Goal: Information Seeking & Learning: Learn about a topic

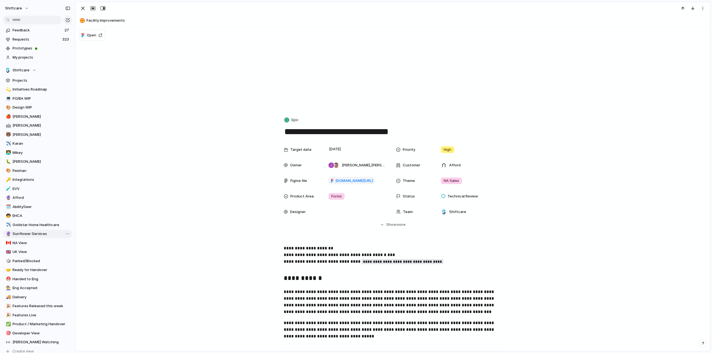
click at [26, 232] on span "Sunflower Services" at bounding box center [42, 234] width 58 height 6
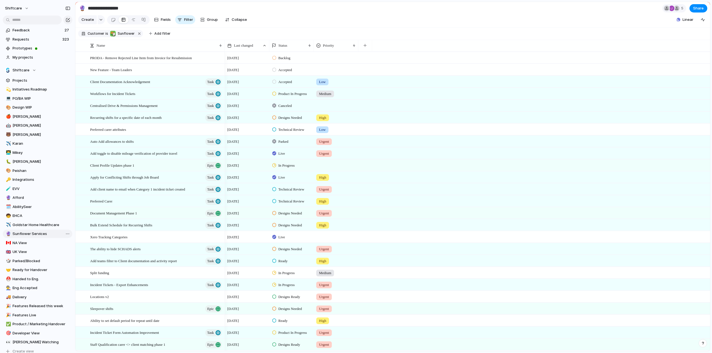
click at [26, 232] on span "Sunflower Services" at bounding box center [42, 234] width 58 height 6
click at [22, 199] on span "Afford" at bounding box center [42, 198] width 58 height 6
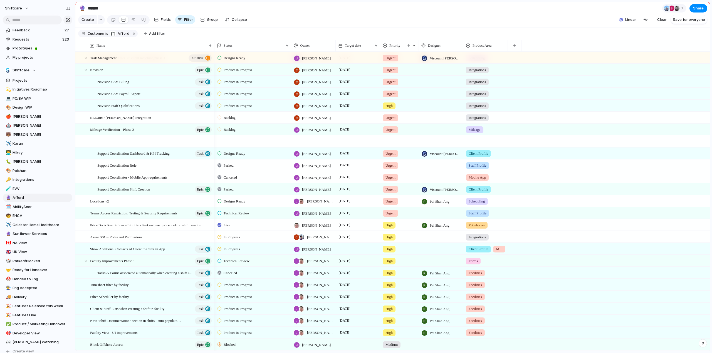
scroll to position [111, 0]
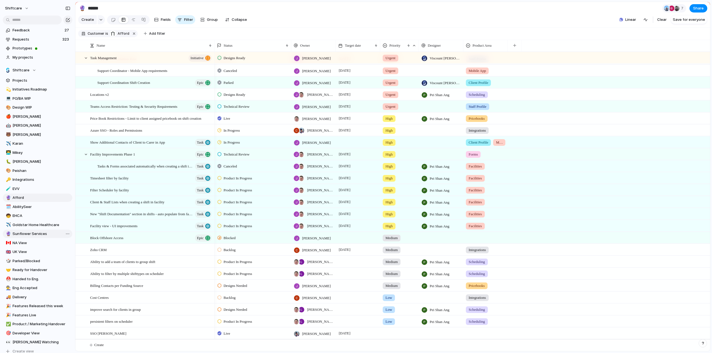
click at [20, 236] on span "Sunflower Services" at bounding box center [42, 234] width 58 height 6
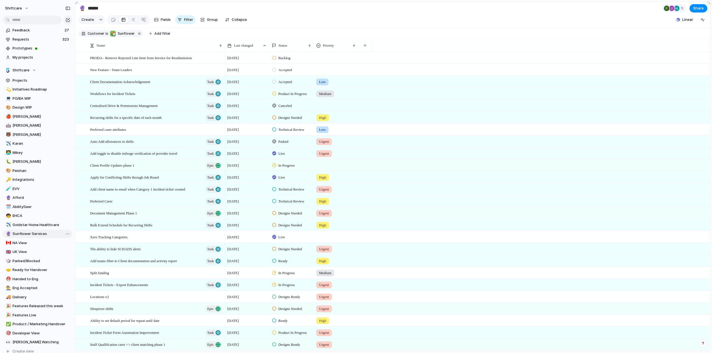
type input "**********"
drag, startPoint x: 35, startPoint y: 22, endPoint x: 21, endPoint y: 23, distance: 13.7
click at [35, 21] on input "text" at bounding box center [32, 20] width 59 height 9
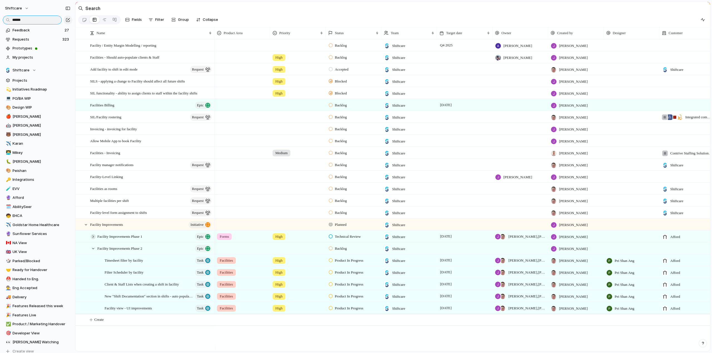
type input "******"
click at [93, 239] on div at bounding box center [93, 236] width 5 height 5
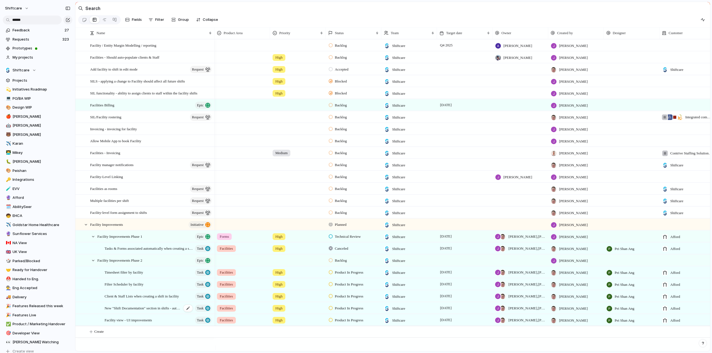
click at [134, 310] on span "New "Shift Documentation" section in shifts - auto populate from facility" at bounding box center [143, 308] width 77 height 6
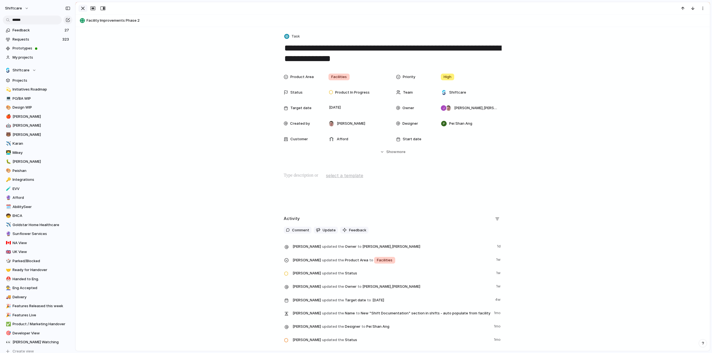
click at [84, 7] on div "button" at bounding box center [83, 8] width 7 height 7
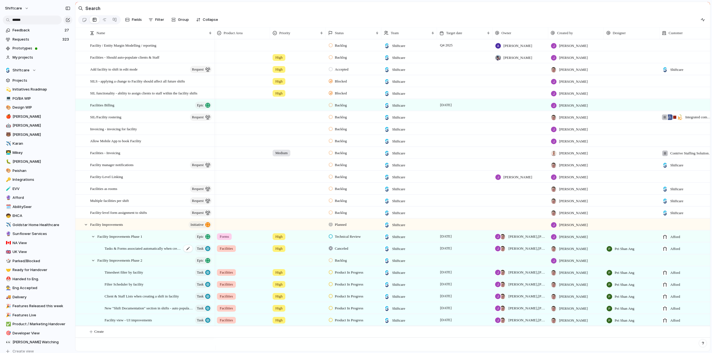
click at [138, 252] on span "Tasks & Forms associated automatically when creating a shift in a facility" at bounding box center [143, 248] width 77 height 6
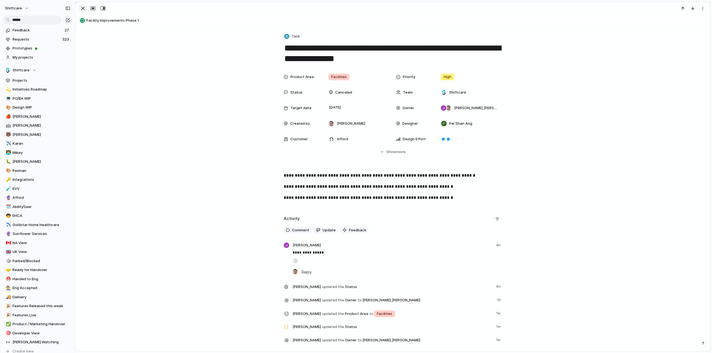
click at [81, 8] on div "button" at bounding box center [83, 8] width 7 height 7
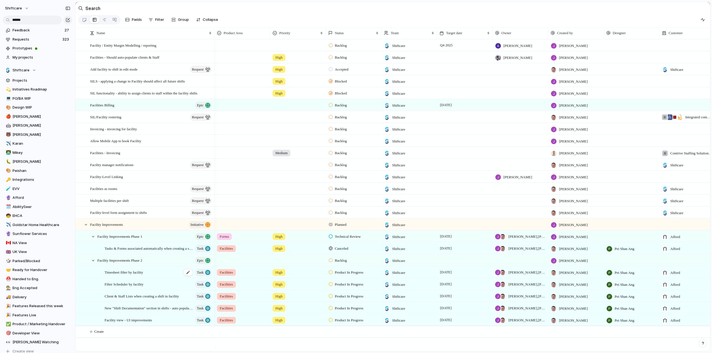
click at [115, 275] on span "Timesheet filter by facility" at bounding box center [124, 272] width 39 height 6
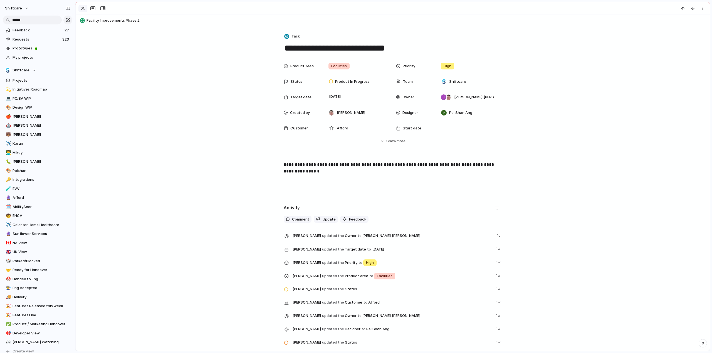
click at [82, 6] on div "button" at bounding box center [83, 8] width 7 height 7
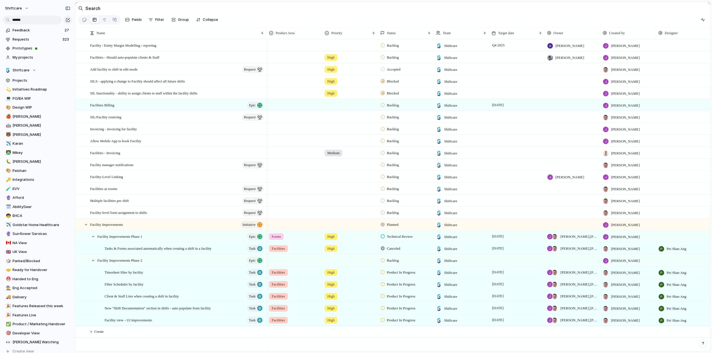
drag, startPoint x: 214, startPoint y: 35, endPoint x: 266, endPoint y: 39, distance: 52.1
click at [266, 39] on div at bounding box center [266, 33] width 3 height 12
click at [115, 323] on span "Facility view - UI improvements" at bounding box center [128, 320] width 47 height 6
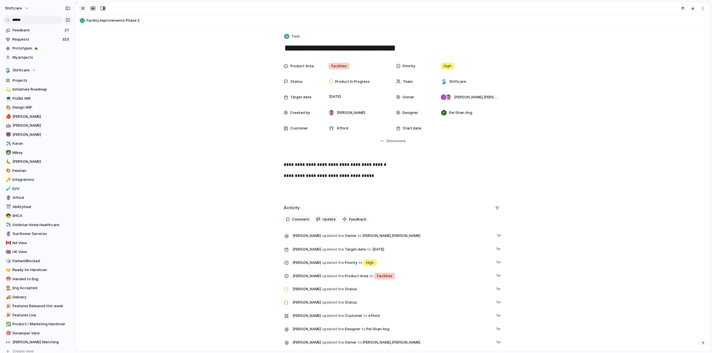
click at [85, 8] on div "button" at bounding box center [83, 8] width 7 height 7
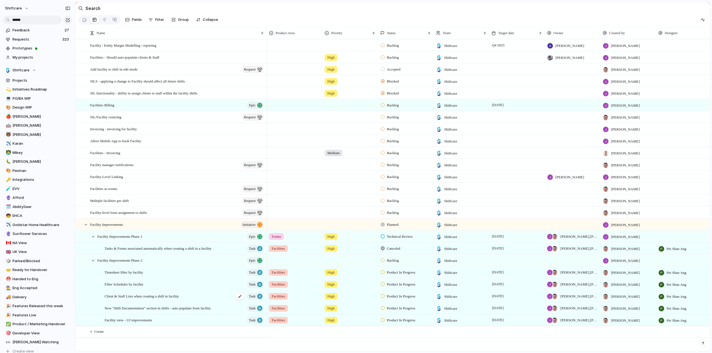
click at [115, 299] on span "Client & Staff Lists when creating a shift in facility" at bounding box center [142, 296] width 74 height 6
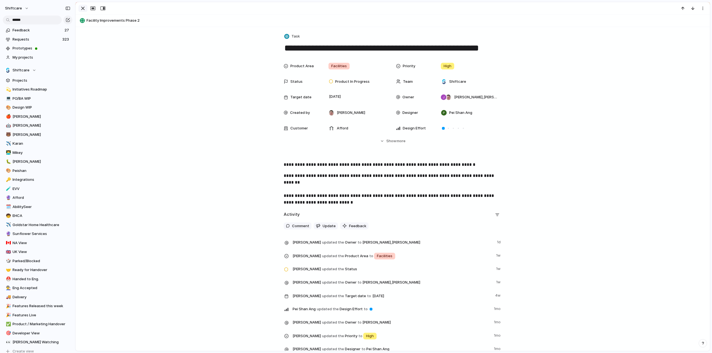
click at [84, 6] on div "button" at bounding box center [83, 8] width 7 height 7
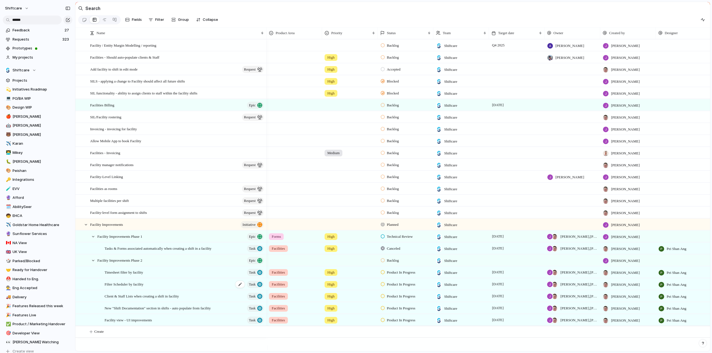
click at [130, 287] on span "Filter Scheduler by facility" at bounding box center [124, 284] width 39 height 6
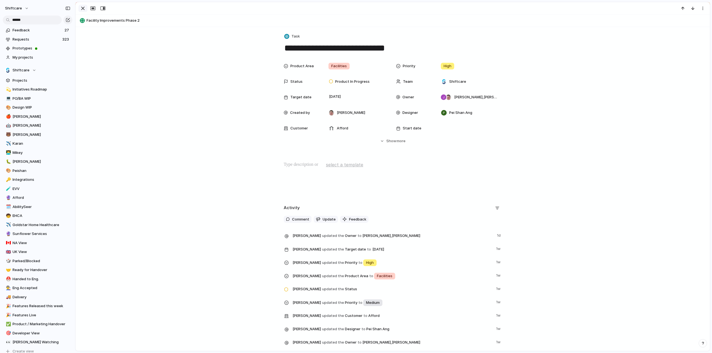
click at [80, 8] on div "button" at bounding box center [83, 8] width 7 height 7
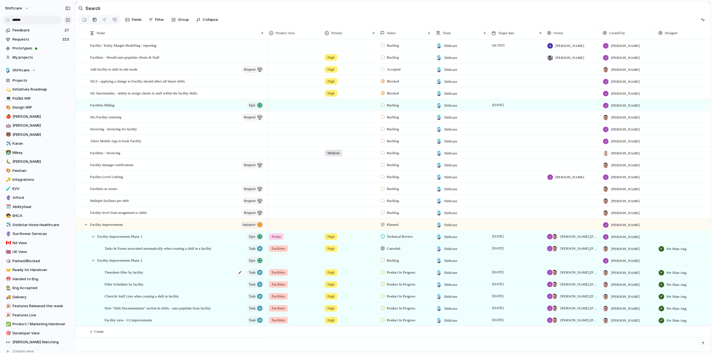
click at [122, 275] on span "Timesheet filter by facility" at bounding box center [124, 272] width 39 height 6
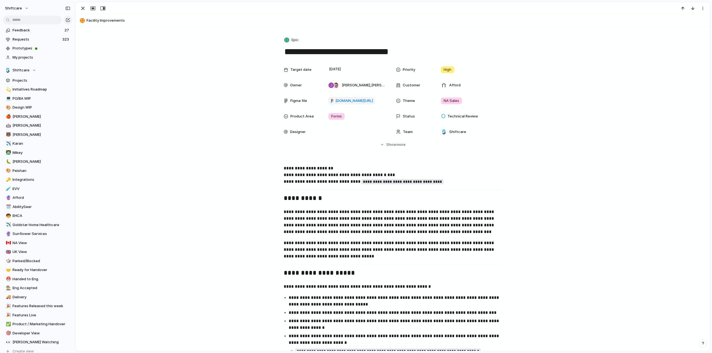
scroll to position [111, 0]
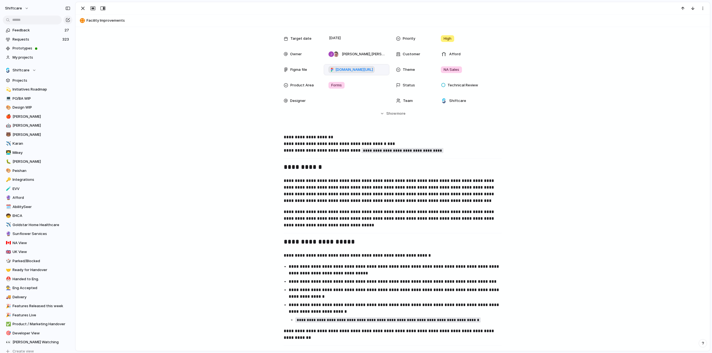
click at [356, 70] on span "figma.com/board/mk4iCRTpPkMWo9g179gdQV/Facilities?node-id=0-1&t=8Fymrb8oRwYrCHy…" at bounding box center [354, 70] width 38 height 6
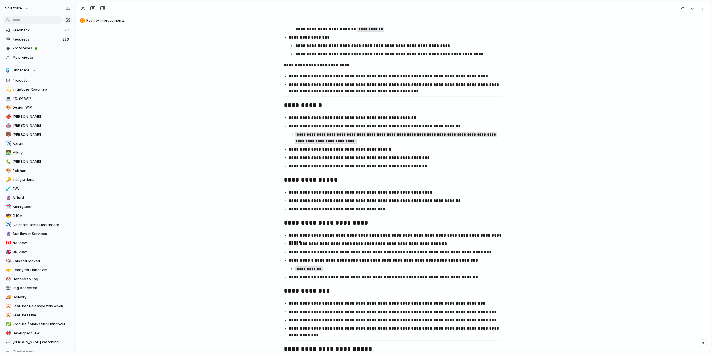
scroll to position [695, 0]
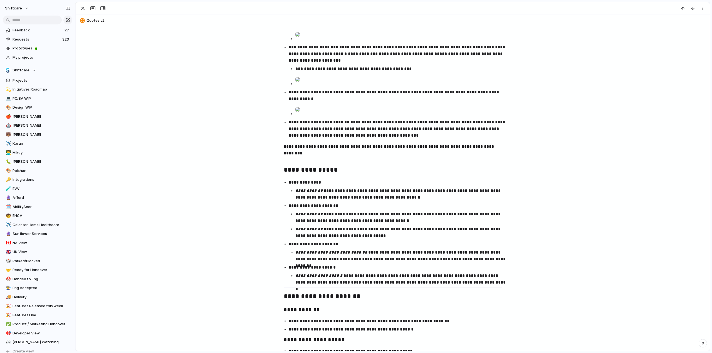
scroll to position [445, 0]
